Goal: Task Accomplishment & Management: Use online tool/utility

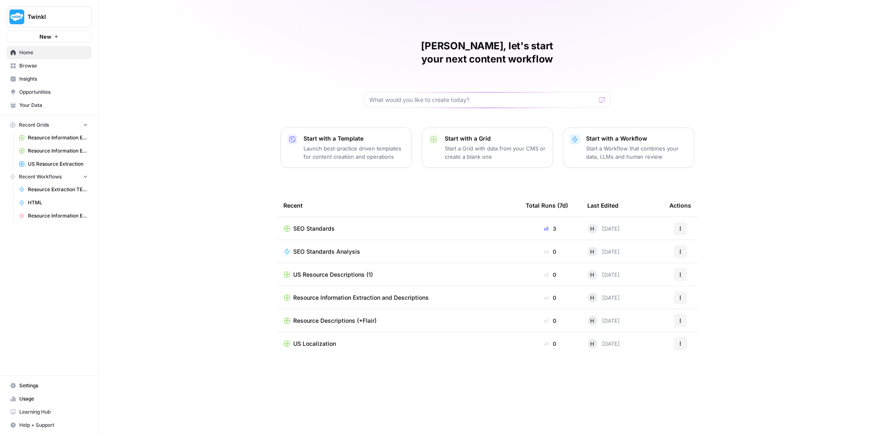
click at [372, 224] on div "SEO Standards" at bounding box center [398, 228] width 229 height 8
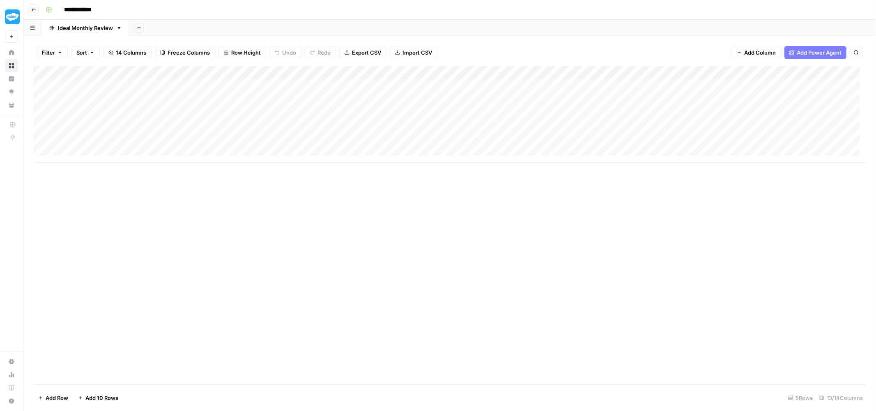
click at [480, 85] on div "Add Column" at bounding box center [449, 114] width 833 height 97
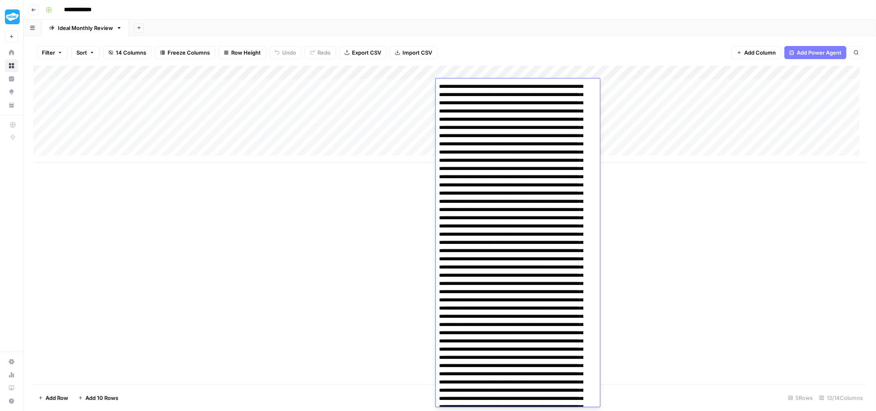
scroll to position [178, 0]
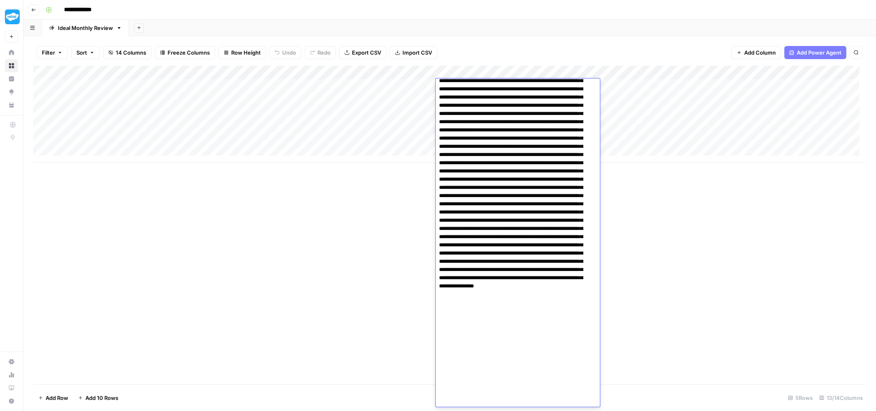
click at [663, 92] on div "Add Column" at bounding box center [449, 114] width 833 height 97
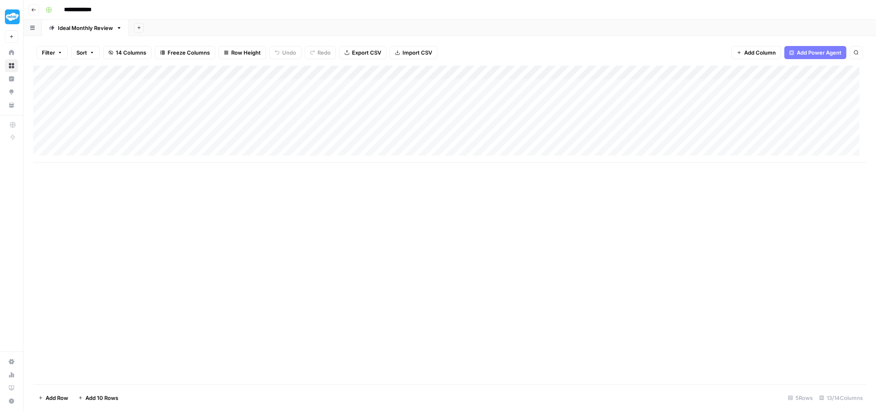
click at [630, 85] on div "Add Column" at bounding box center [449, 114] width 833 height 97
click at [713, 87] on div "Add Column" at bounding box center [449, 114] width 833 height 97
click at [409, 87] on div "Add Column" at bounding box center [449, 114] width 833 height 97
click at [409, 87] on textarea "**********" at bounding box center [418, 87] width 131 height 12
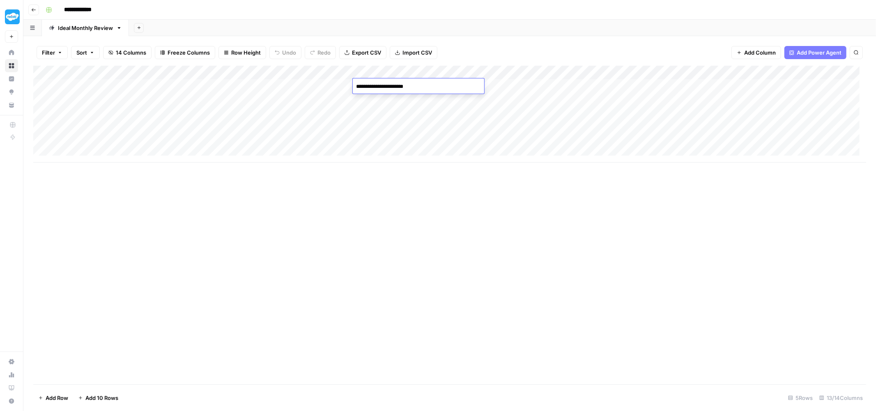
click at [409, 87] on textarea "**********" at bounding box center [418, 87] width 131 height 12
click at [409, 88] on textarea "**********" at bounding box center [418, 87] width 131 height 12
click at [410, 101] on div "Add Column" at bounding box center [449, 114] width 833 height 97
drag, startPoint x: 181, startPoint y: 97, endPoint x: 183, endPoint y: 109, distance: 12.4
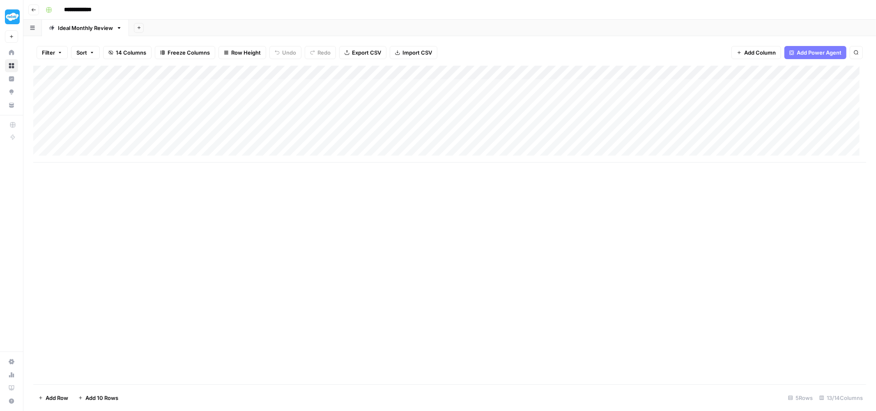
click at [183, 109] on div "Add Column" at bounding box center [449, 114] width 833 height 97
drag, startPoint x: 126, startPoint y: 83, endPoint x: 401, endPoint y: 88, distance: 274.9
click at [401, 88] on div "Add Column" at bounding box center [449, 114] width 833 height 97
click at [501, 74] on div "Add Column" at bounding box center [449, 114] width 833 height 97
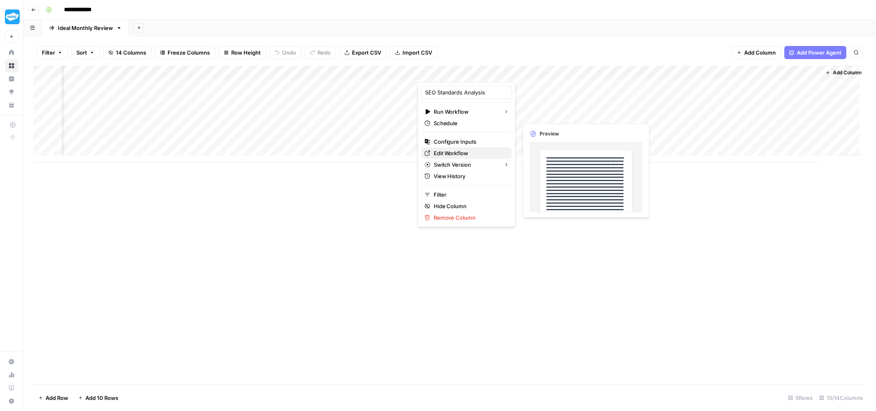
click at [461, 154] on span "Edit Workflow" at bounding box center [470, 153] width 72 height 8
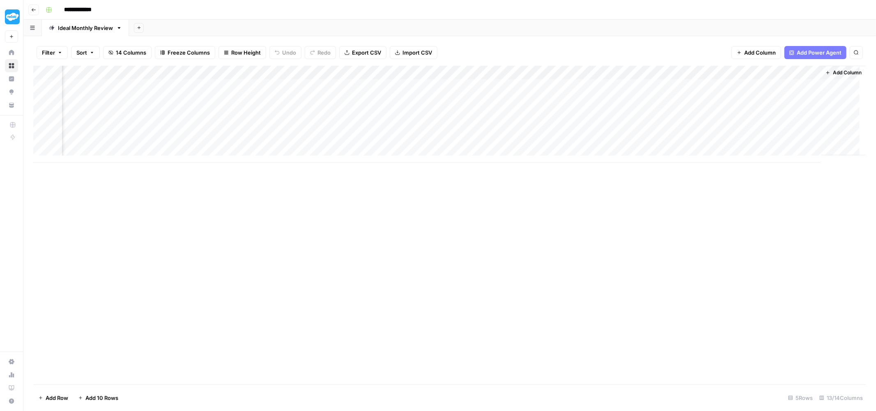
click at [626, 85] on div "Add Column" at bounding box center [449, 114] width 833 height 97
click at [614, 105] on div "Add Column" at bounding box center [449, 114] width 833 height 97
click at [622, 87] on div "Add Column" at bounding box center [449, 114] width 833 height 97
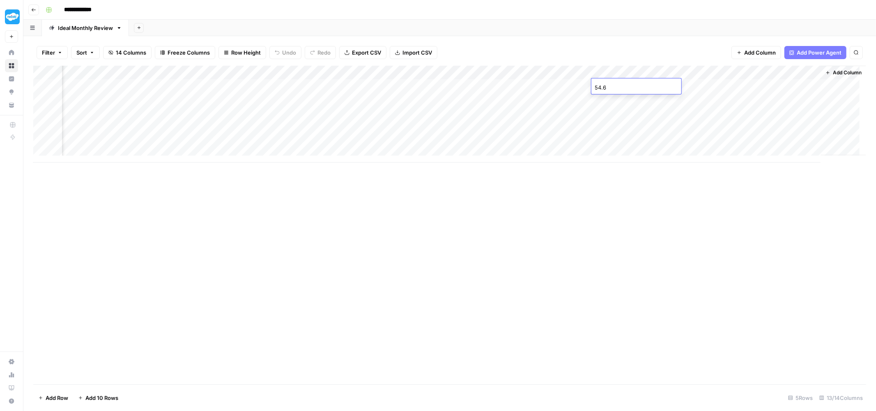
click at [622, 87] on input "54.6" at bounding box center [636, 87] width 83 height 8
click at [618, 108] on div "Add Column" at bounding box center [449, 114] width 833 height 97
click at [613, 88] on div "Add Column" at bounding box center [449, 114] width 833 height 97
drag, startPoint x: 696, startPoint y: 87, endPoint x: 693, endPoint y: 114, distance: 27.2
click at [693, 114] on div "Add Column" at bounding box center [449, 114] width 833 height 97
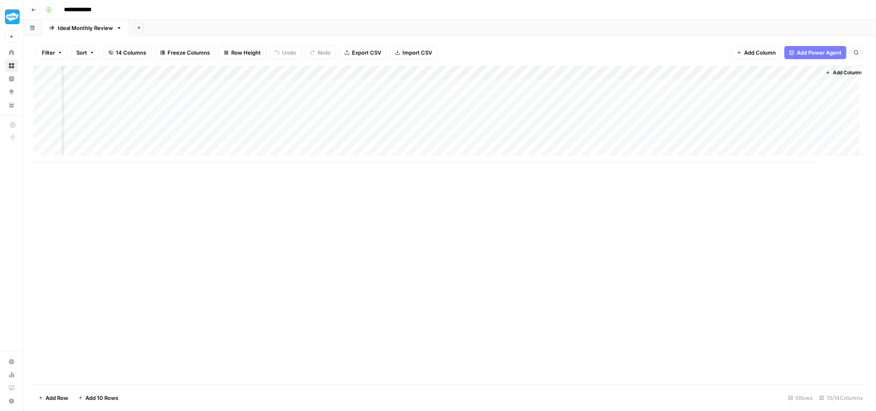
click at [757, 88] on div "Add Column" at bounding box center [449, 114] width 833 height 97
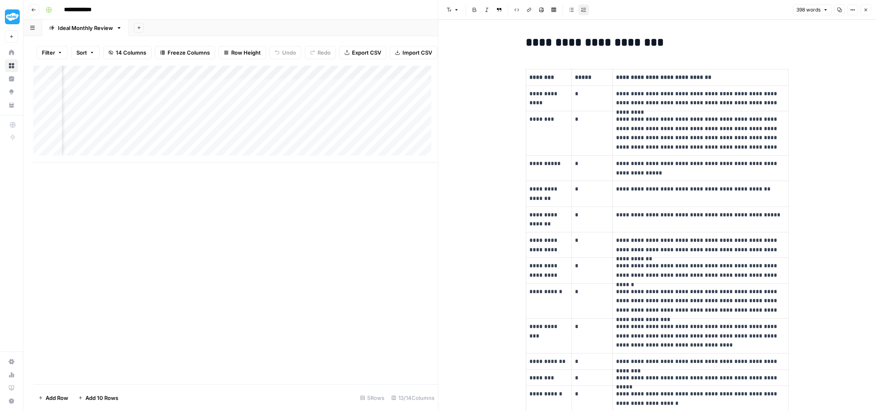
click at [867, 13] on button "Close" at bounding box center [866, 10] width 11 height 11
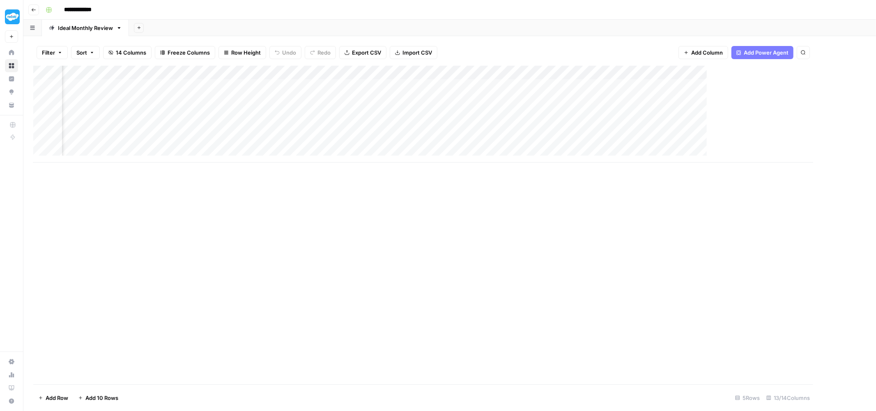
scroll to position [0, 364]
drag, startPoint x: 683, startPoint y: 101, endPoint x: 684, endPoint y: 116, distance: 14.8
click at [684, 116] on div "Add Column" at bounding box center [449, 114] width 833 height 97
drag, startPoint x: 261, startPoint y: 110, endPoint x: 346, endPoint y: 104, distance: 84.9
click at [261, 114] on div "Add Column" at bounding box center [449, 114] width 833 height 97
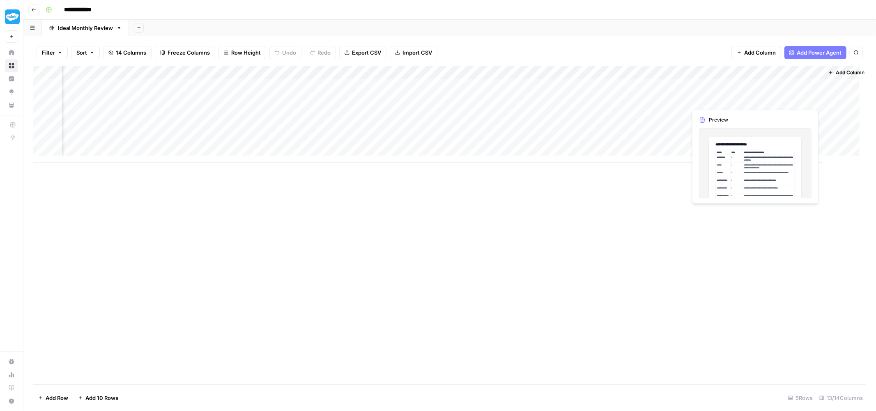
click at [770, 104] on div "Add Column" at bounding box center [449, 114] width 833 height 97
click at [687, 114] on div "Add Column" at bounding box center [449, 114] width 833 height 97
drag, startPoint x: 101, startPoint y: 113, endPoint x: 758, endPoint y: 113, distance: 657.4
click at [758, 113] on div "Add Column" at bounding box center [449, 114] width 833 height 97
click at [735, 115] on div "Add Column" at bounding box center [449, 114] width 833 height 97
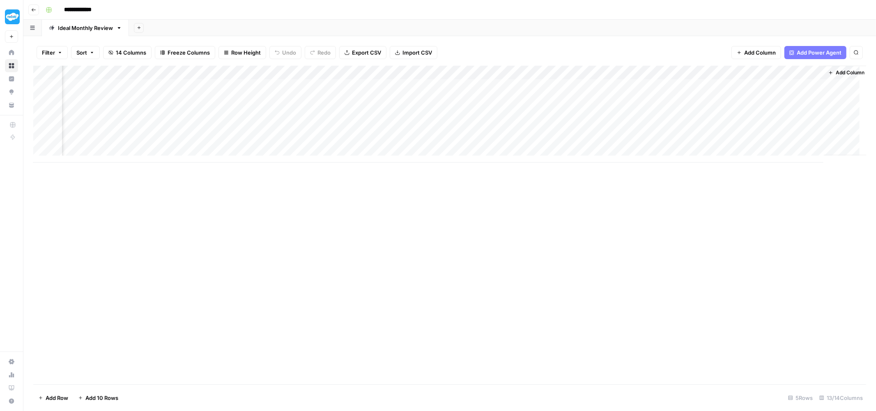
click at [784, 113] on div "Add Column" at bounding box center [449, 114] width 833 height 97
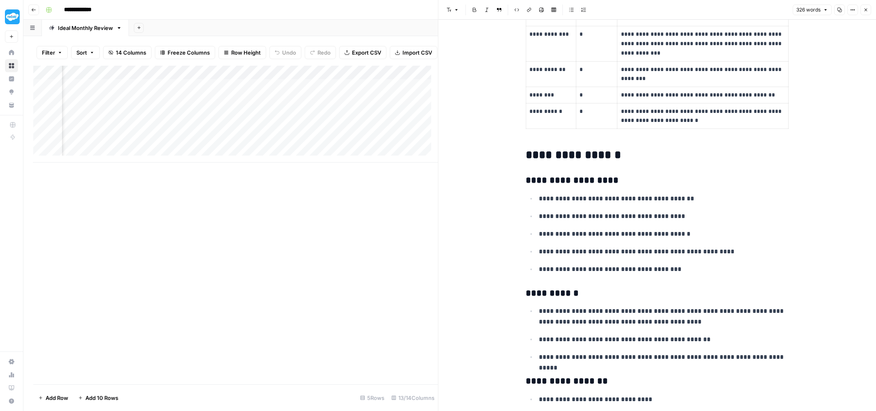
scroll to position [455, 0]
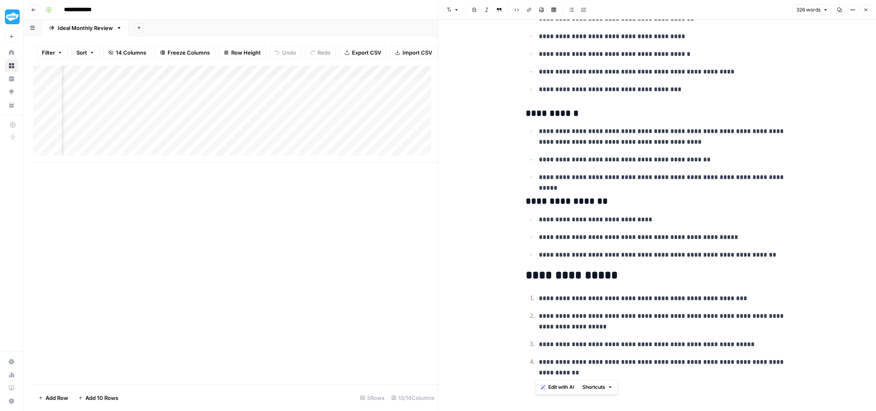
drag, startPoint x: 598, startPoint y: 372, endPoint x: 531, endPoint y: 301, distance: 98.3
click at [531, 301] on ol "**********" at bounding box center [657, 335] width 263 height 85
click at [633, 305] on ol "**********" at bounding box center [657, 335] width 263 height 85
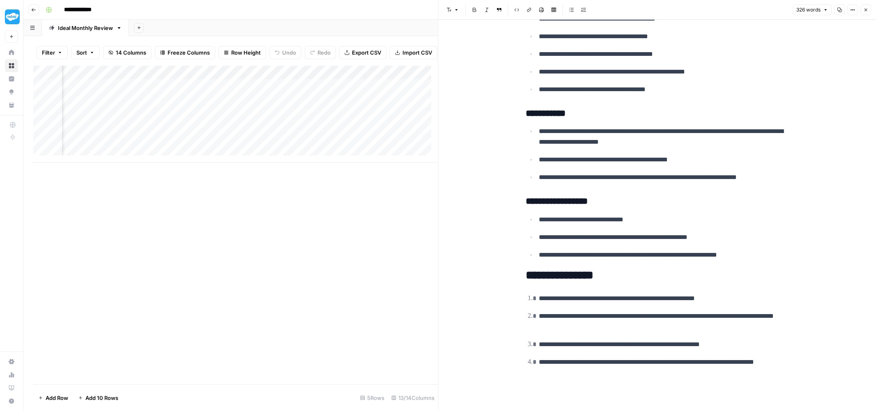
click at [215, 81] on div "Add Column" at bounding box center [235, 114] width 405 height 97
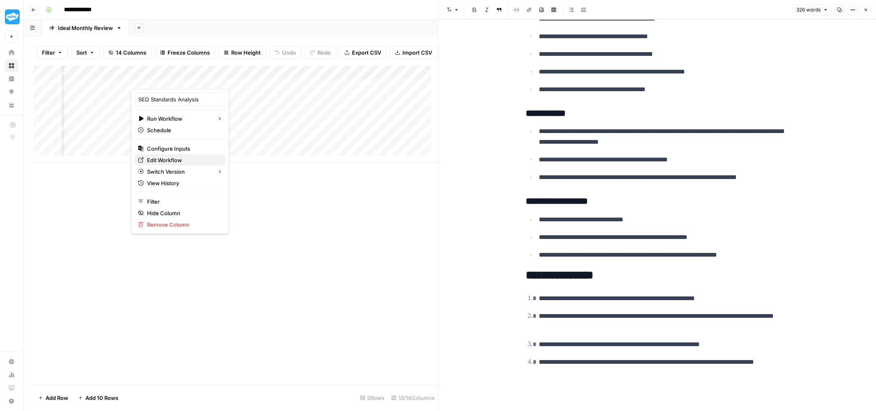
click at [181, 159] on span "Edit Workflow" at bounding box center [183, 160] width 72 height 8
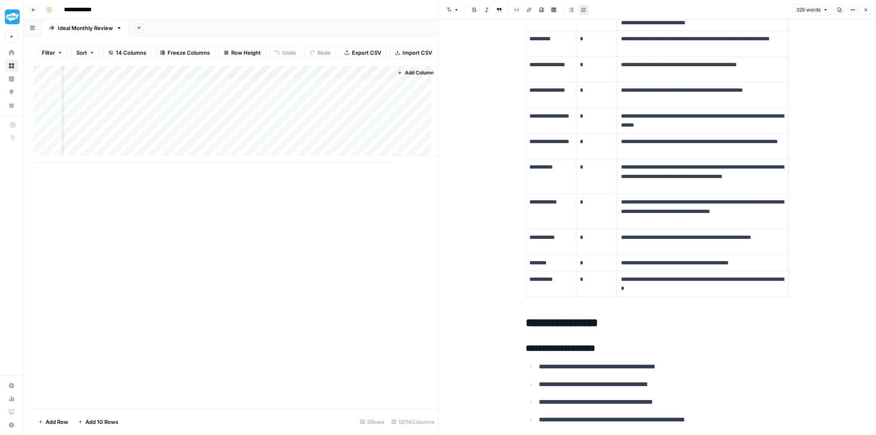
scroll to position [0, 0]
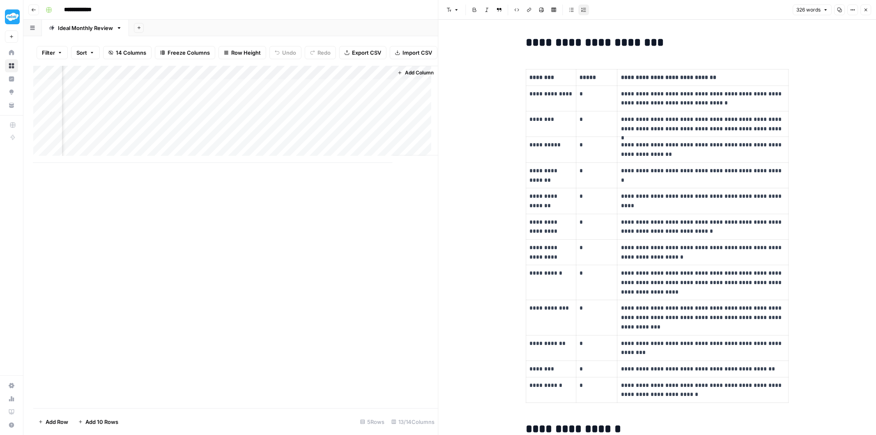
click at [345, 120] on div "Add Column" at bounding box center [235, 114] width 405 height 97
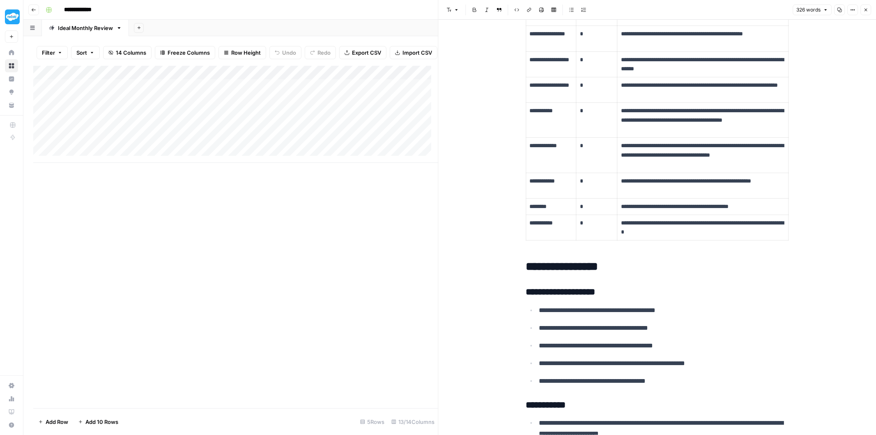
scroll to position [91, 0]
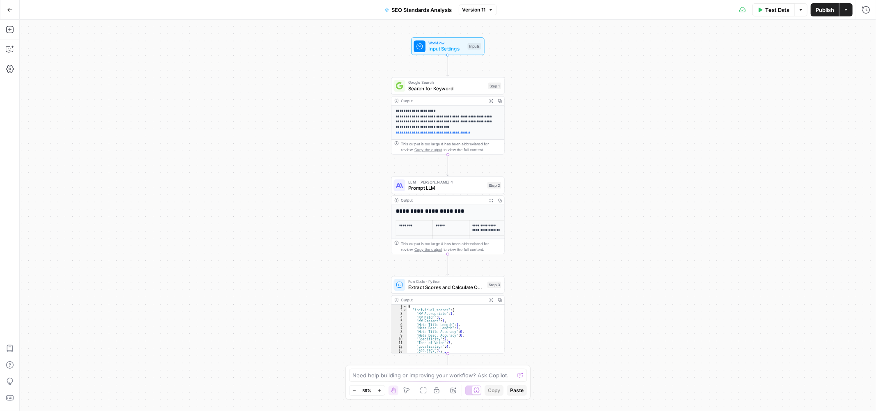
drag, startPoint x: 567, startPoint y: 146, endPoint x: 553, endPoint y: 83, distance: 64.2
click at [569, 138] on div "**********" at bounding box center [448, 216] width 857 height 392
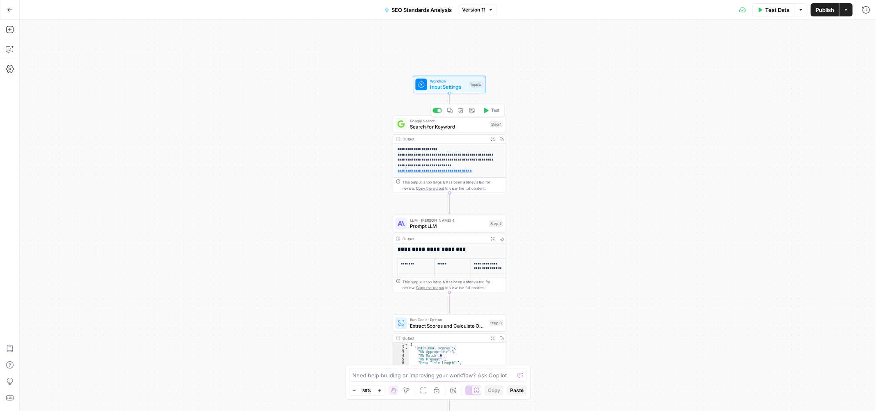
click at [438, 126] on span "Search for Keyword" at bounding box center [448, 126] width 77 height 7
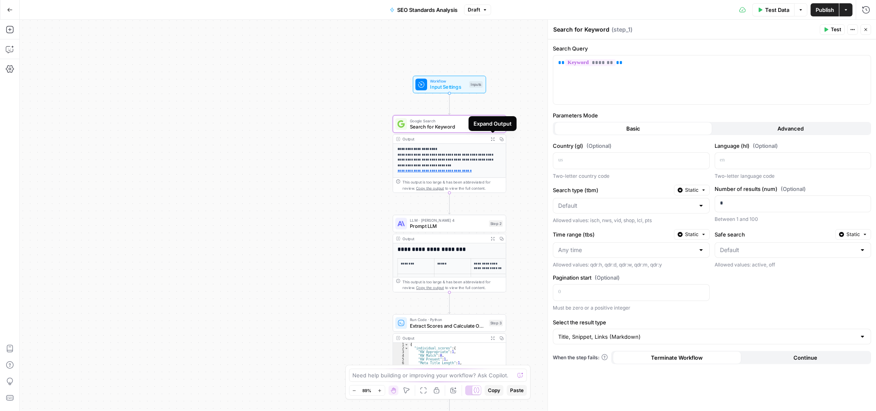
click at [491, 138] on icon "button" at bounding box center [493, 139] width 4 height 4
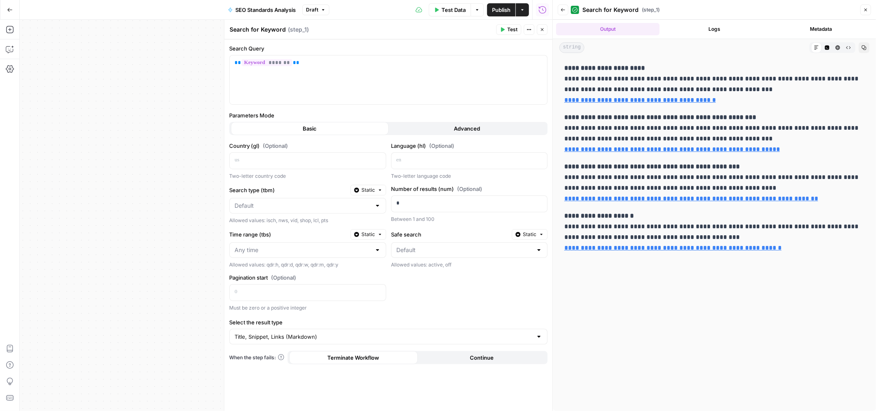
click at [619, 66] on strong "**********" at bounding box center [605, 68] width 81 height 6
click at [701, 90] on p "**********" at bounding box center [715, 84] width 300 height 43
click at [865, 12] on button "Close" at bounding box center [866, 10] width 11 height 11
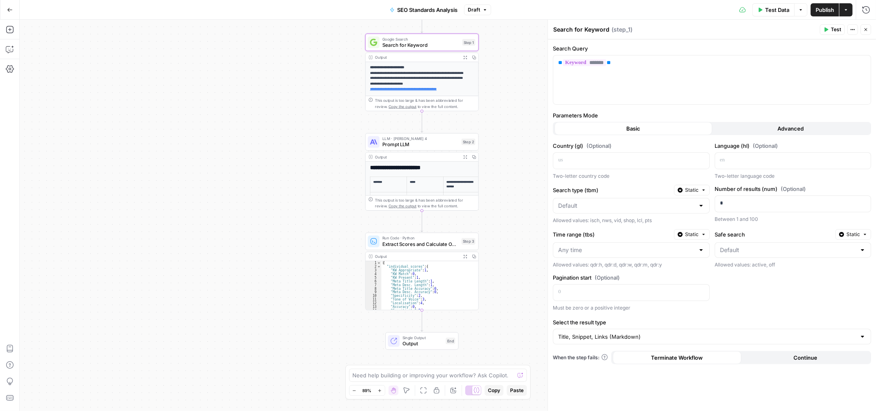
drag, startPoint x: 507, startPoint y: 204, endPoint x: 449, endPoint y: 126, distance: 96.9
click at [471, 116] on div "**********" at bounding box center [448, 216] width 857 height 392
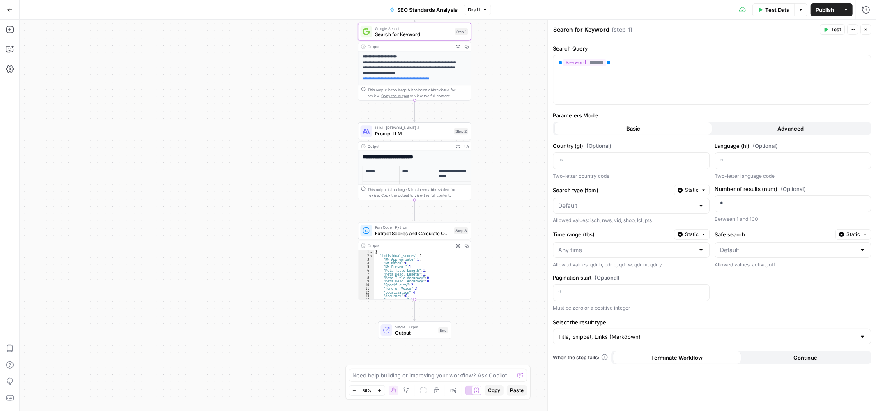
click at [405, 134] on span "Prompt LLM" at bounding box center [413, 133] width 76 height 7
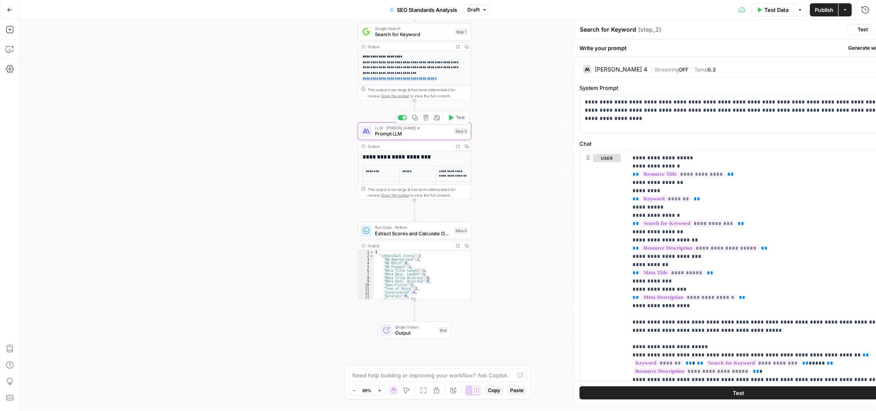
type textarea "Prompt LLM"
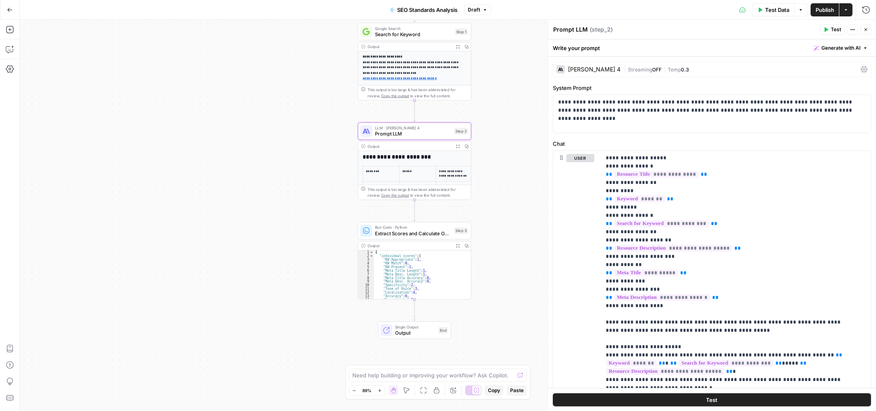
click at [401, 145] on div "Output" at bounding box center [409, 146] width 83 height 6
click at [404, 157] on h2 "**********" at bounding box center [412, 157] width 98 height 7
click at [454, 145] on button "Expand Output" at bounding box center [458, 146] width 9 height 9
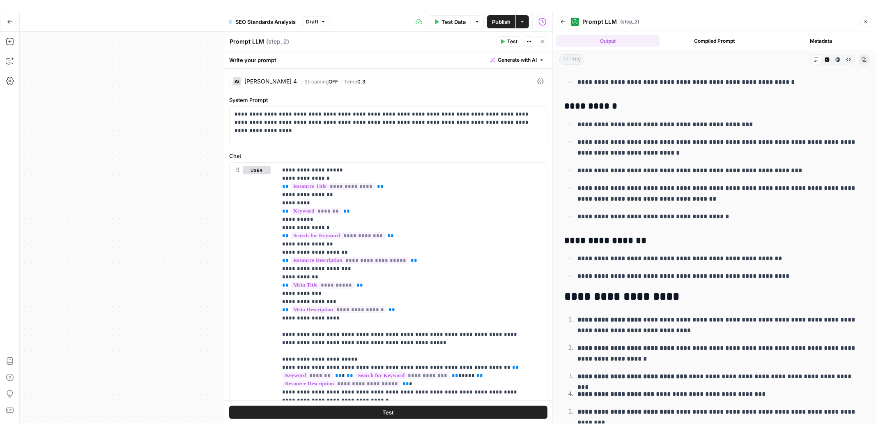
scroll to position [434, 0]
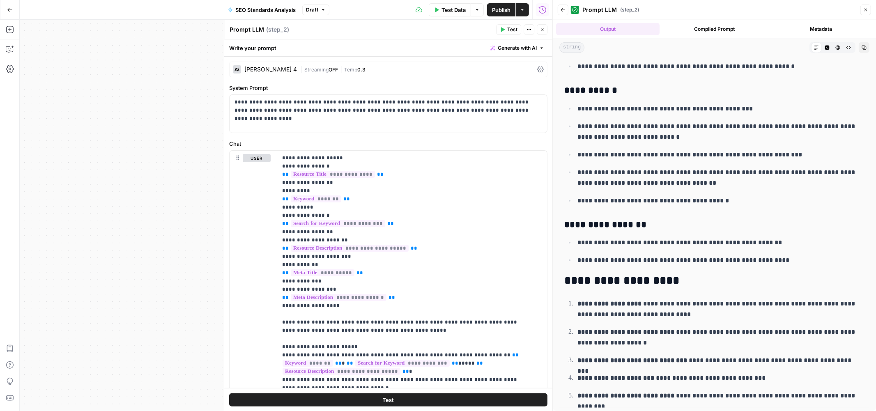
click at [9, 13] on button "Go Back" at bounding box center [9, 9] width 15 height 15
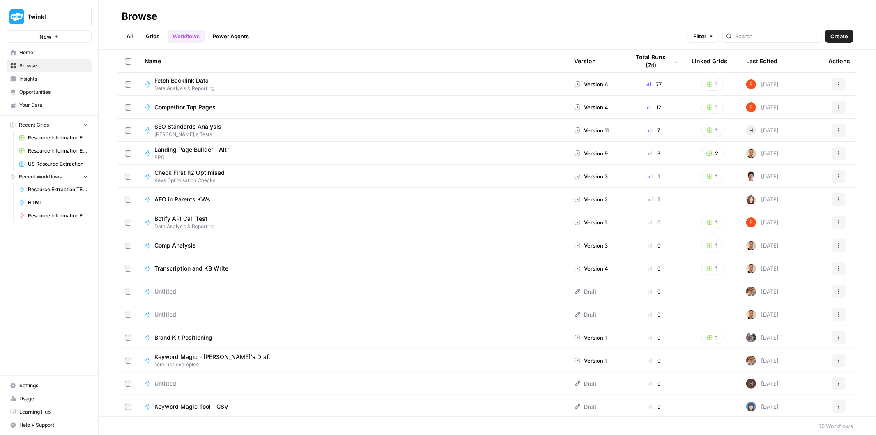
click at [39, 78] on span "Insights" at bounding box center [53, 78] width 69 height 7
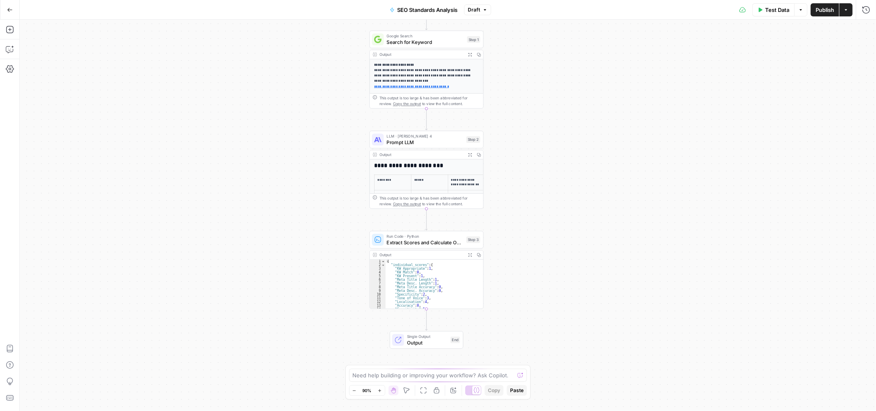
drag, startPoint x: 622, startPoint y: 187, endPoint x: 580, endPoint y: 228, distance: 59.0
click at [580, 228] on div "**********" at bounding box center [448, 216] width 857 height 392
click at [431, 38] on span "Search for Keyword" at bounding box center [425, 41] width 77 height 7
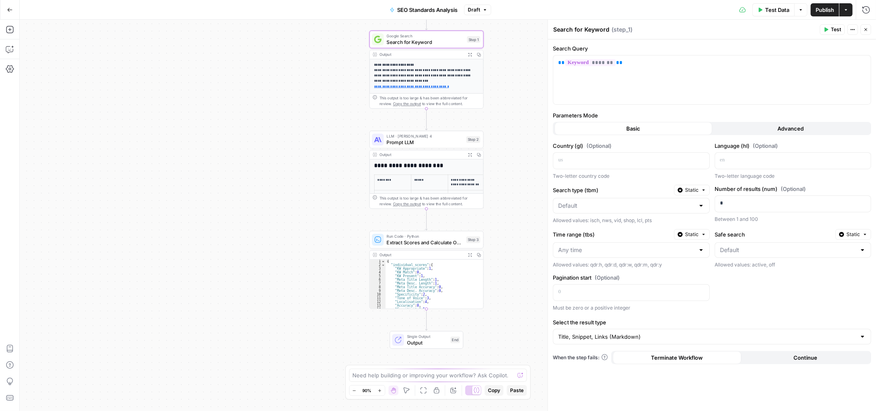
click at [469, 54] on icon "button" at bounding box center [470, 55] width 4 height 4
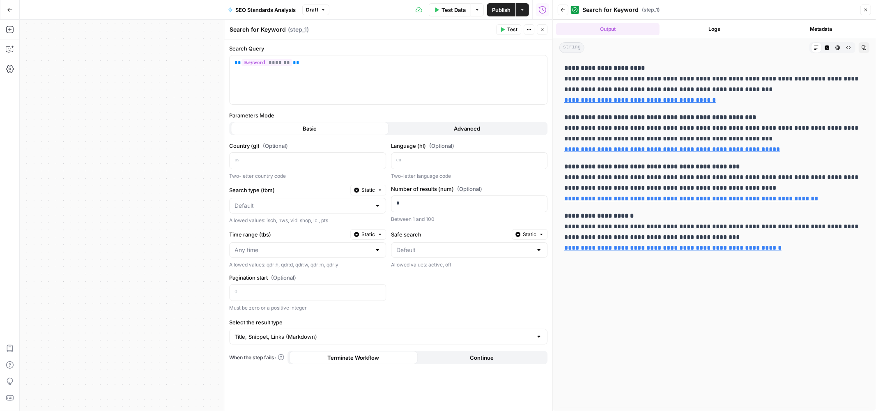
click at [565, 10] on icon "button" at bounding box center [563, 9] width 5 height 5
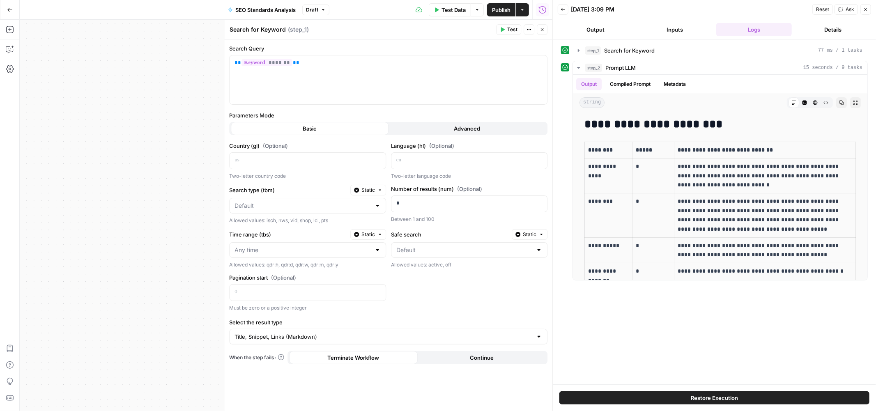
click at [562, 6] on button "Back" at bounding box center [563, 9] width 11 height 11
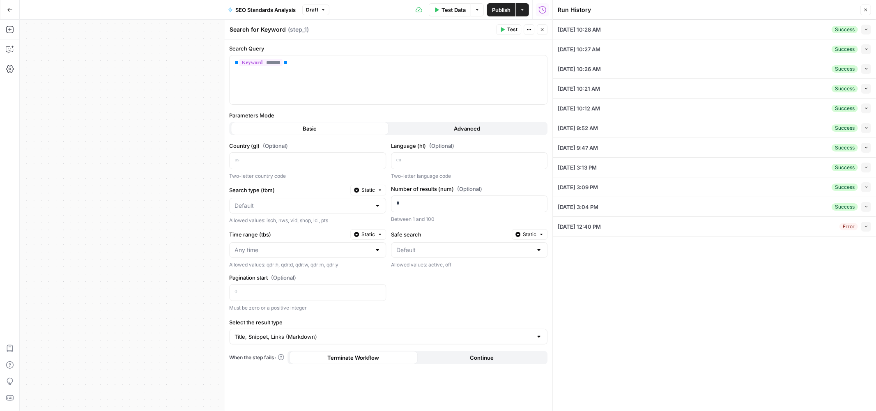
click at [864, 11] on icon "button" at bounding box center [866, 9] width 5 height 5
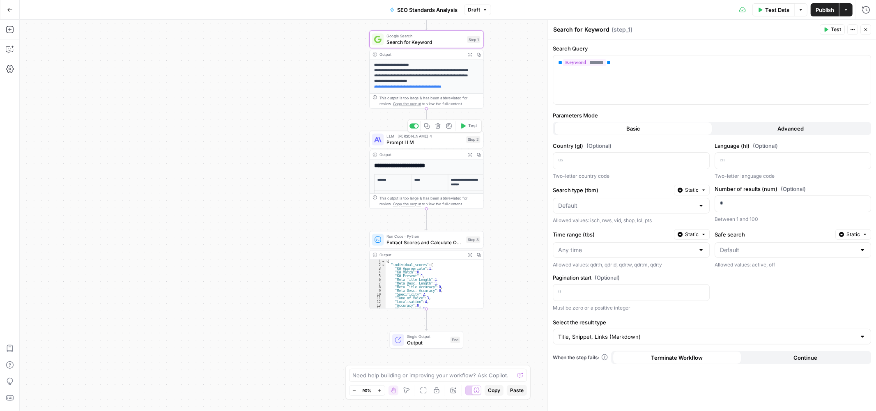
click at [438, 142] on span "Prompt LLM" at bounding box center [425, 141] width 77 height 7
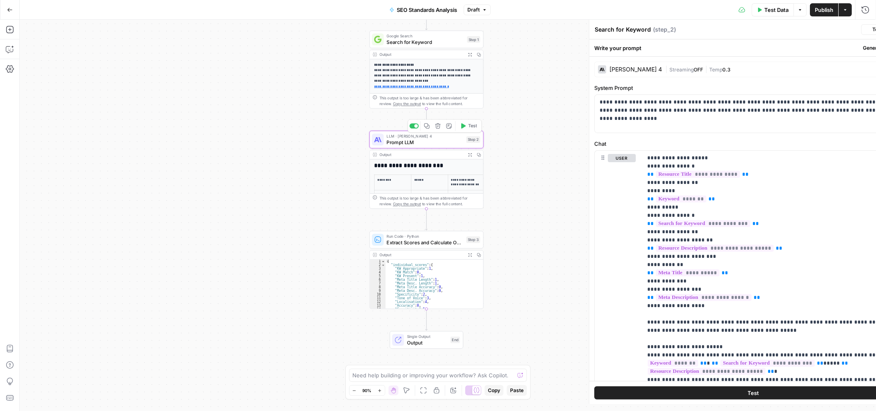
type textarea "Prompt LLM"
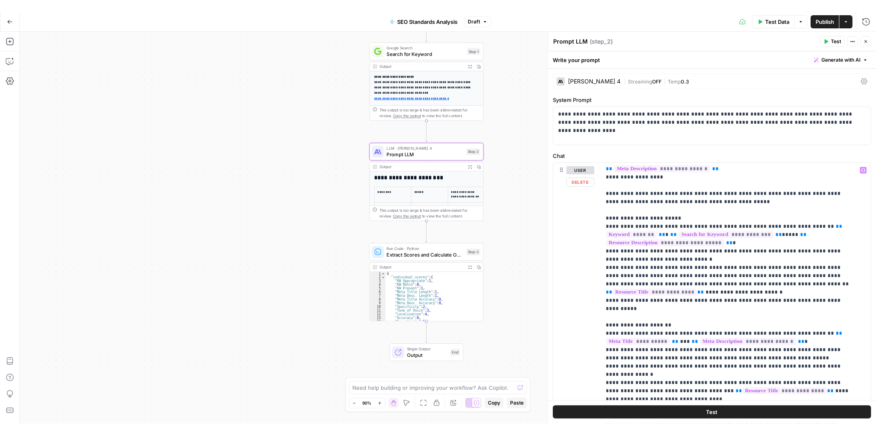
scroll to position [182, 0]
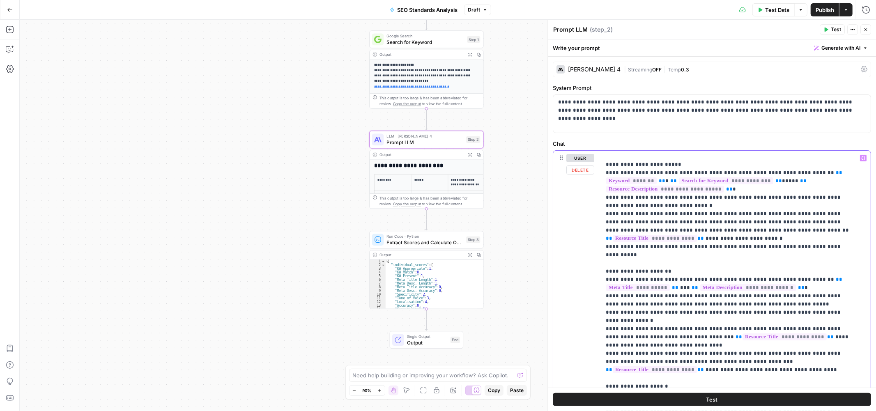
click at [767, 206] on p "**********" at bounding box center [729, 350] width 246 height 756
drag, startPoint x: 767, startPoint y: 206, endPoint x: 839, endPoint y: 214, distance: 72.7
click at [839, 214] on p "**********" at bounding box center [729, 350] width 246 height 756
click at [428, 44] on span "Search for Keyword" at bounding box center [425, 41] width 77 height 7
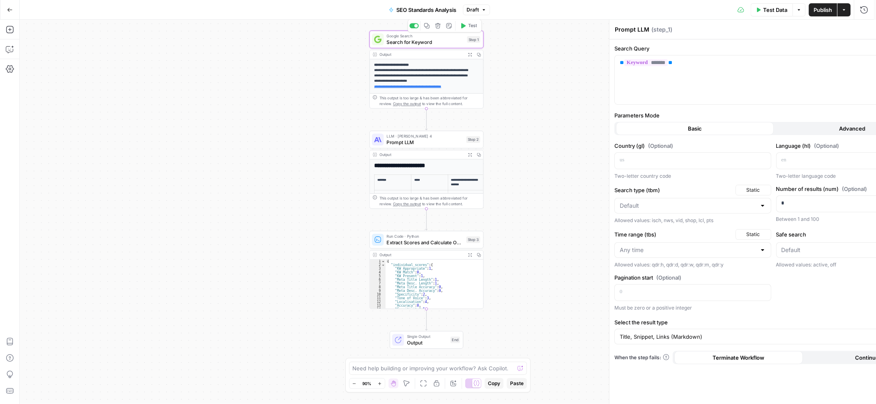
type textarea "Search for Keyword"
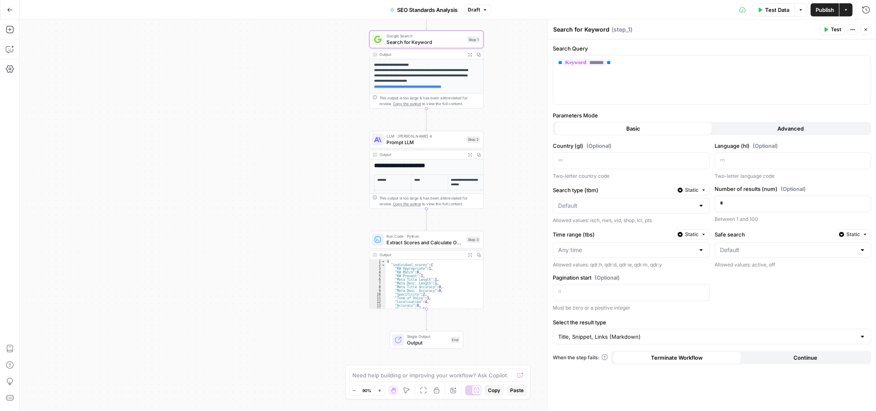
click at [468, 56] on icon "button" at bounding box center [469, 54] width 3 height 3
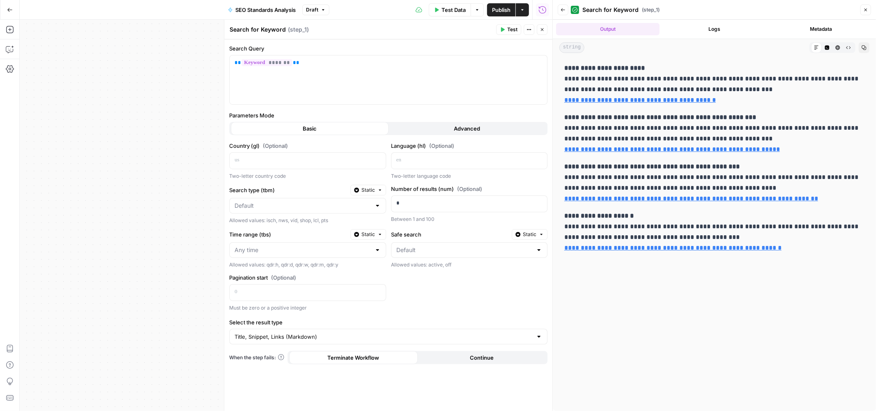
drag, startPoint x: 808, startPoint y: 274, endPoint x: 588, endPoint y: 77, distance: 294.8
click at [588, 77] on div "**********" at bounding box center [715, 234] width 310 height 348
click at [667, 81] on p "**********" at bounding box center [715, 84] width 300 height 43
click at [866, 11] on icon "button" at bounding box center [866, 9] width 5 height 5
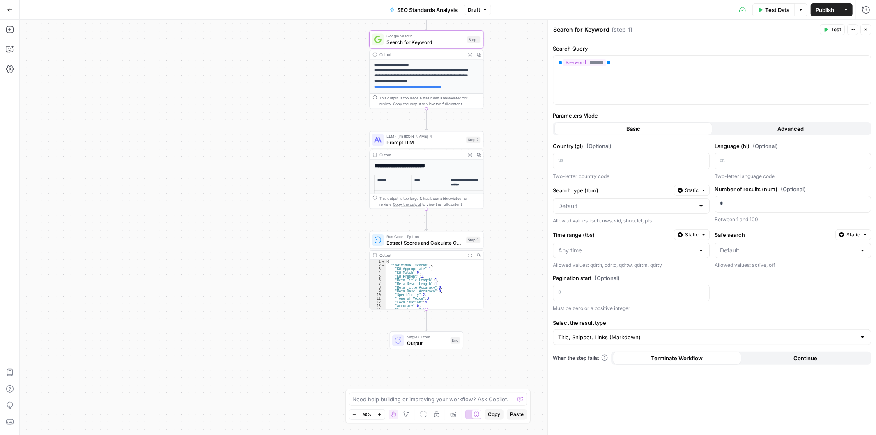
click at [866, 28] on icon "button" at bounding box center [866, 29] width 5 height 5
